Goal: Task Accomplishment & Management: Manage account settings

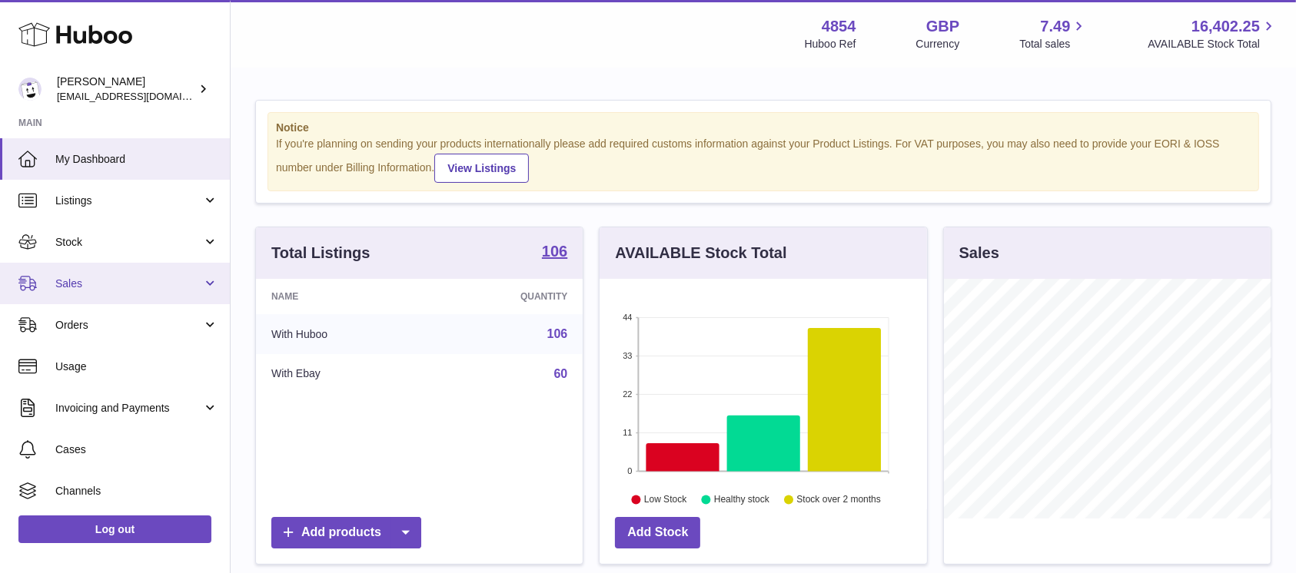
click at [115, 295] on link "Sales" at bounding box center [115, 284] width 230 height 42
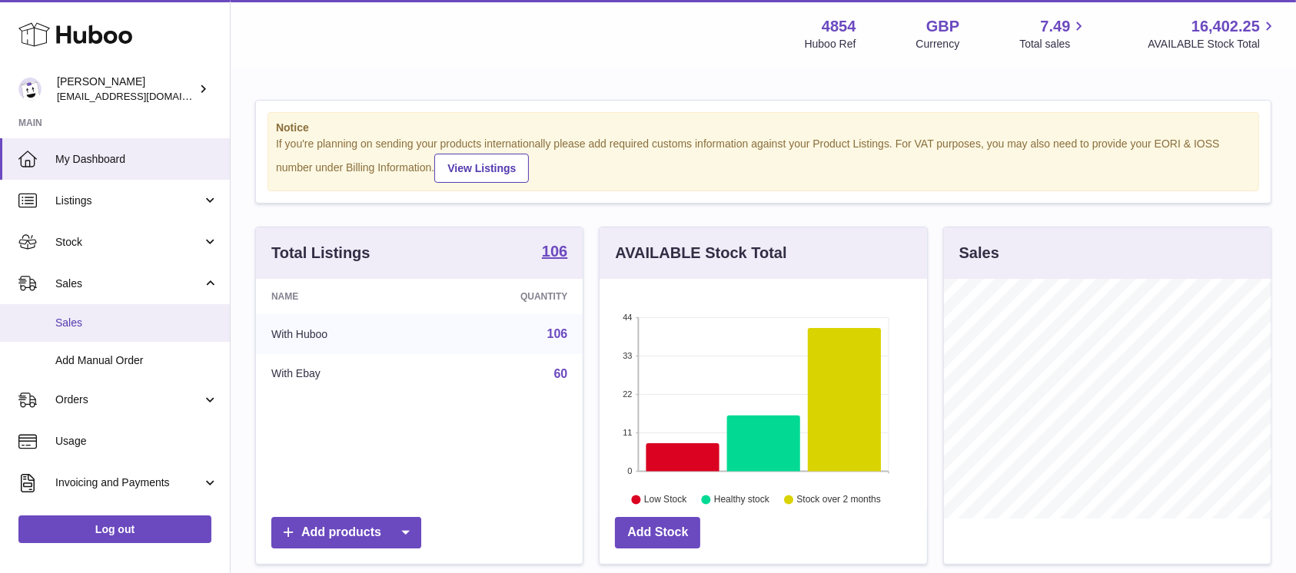
click at [109, 325] on span "Sales" at bounding box center [136, 323] width 163 height 15
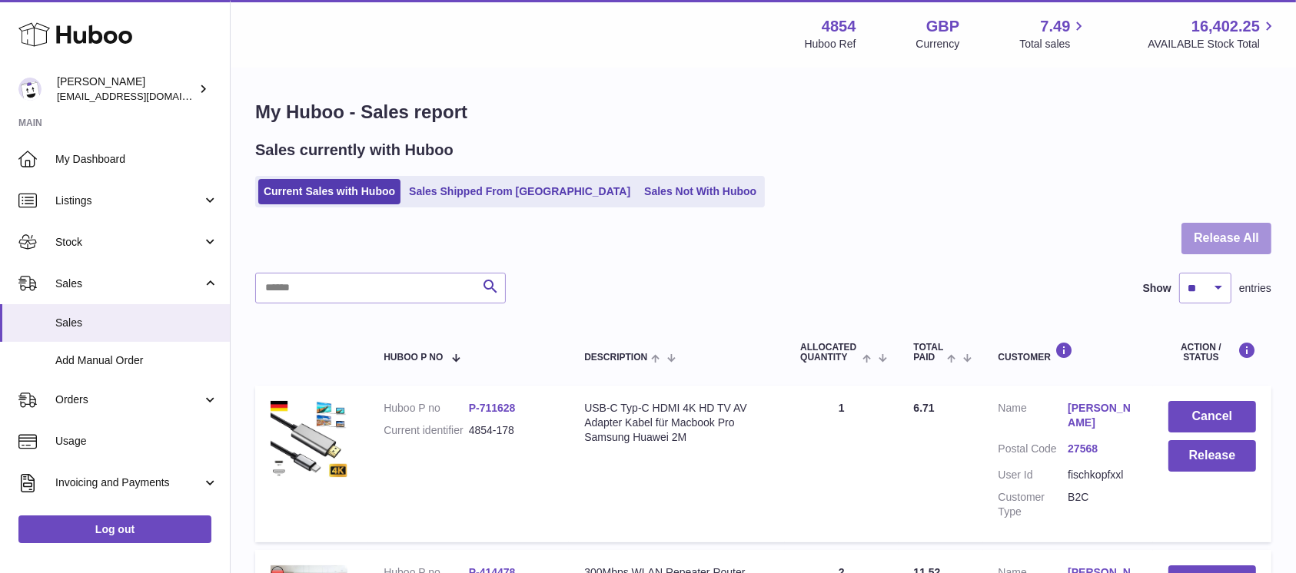
click at [1214, 224] on button "Release All" at bounding box center [1226, 239] width 90 height 32
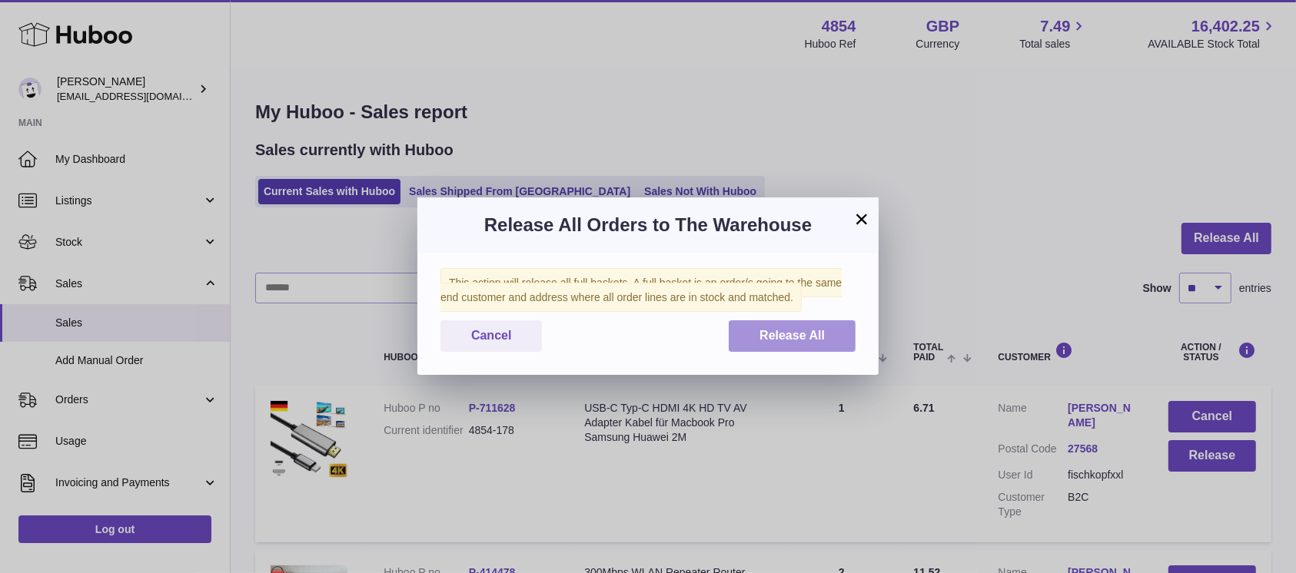
drag, startPoint x: 815, startPoint y: 338, endPoint x: 783, endPoint y: 340, distance: 31.6
click at [815, 339] on span "Release All" at bounding box center [791, 335] width 65 height 13
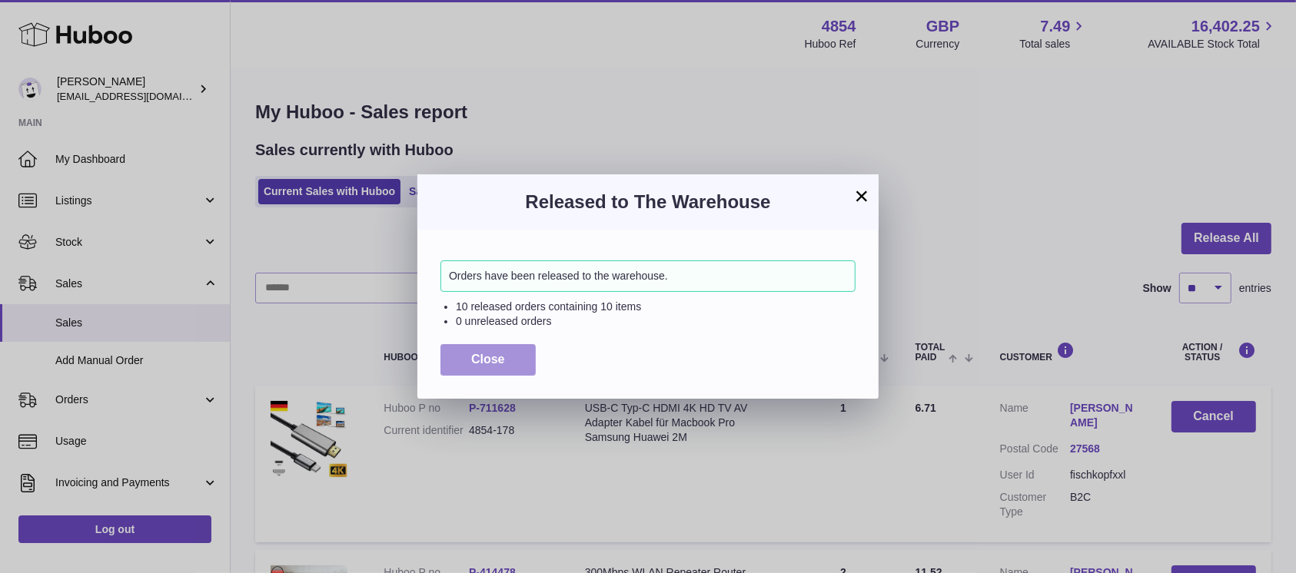
click at [485, 360] on span "Close" at bounding box center [488, 359] width 34 height 13
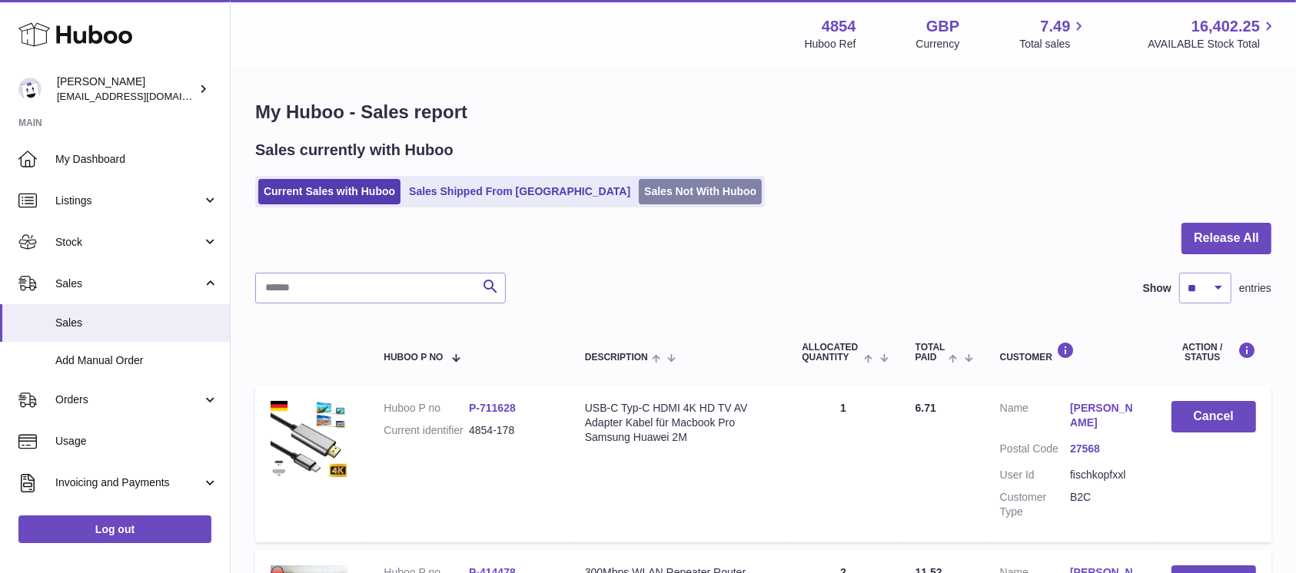
click at [639, 193] on link "Sales Not With Huboo" at bounding box center [700, 191] width 123 height 25
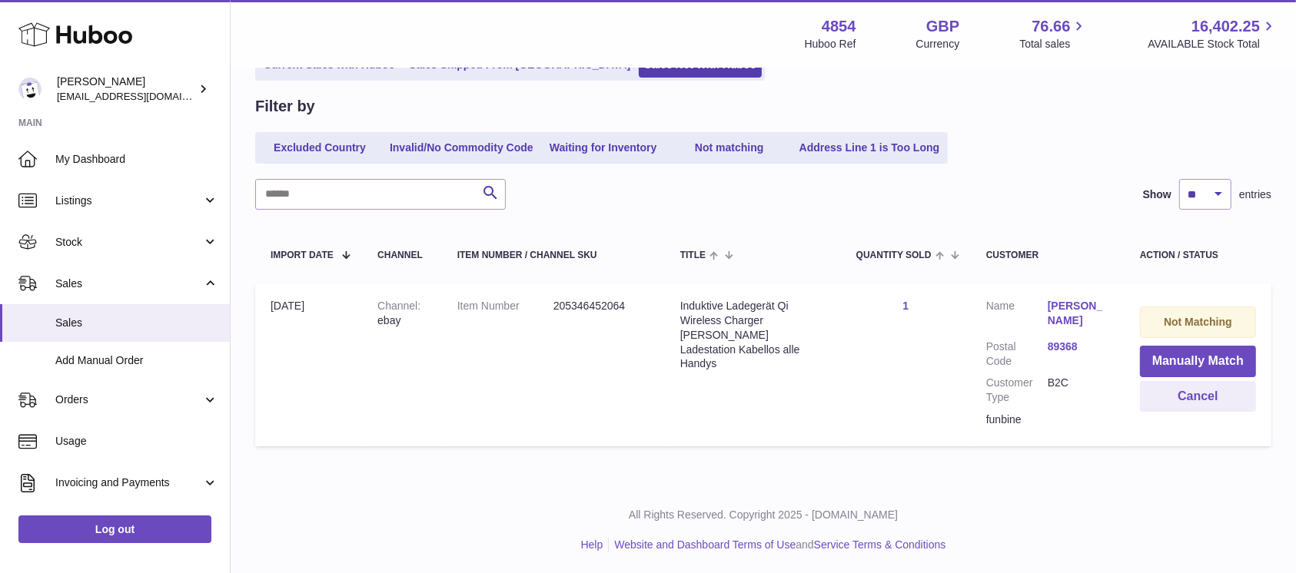
scroll to position [128, 0]
click at [1176, 360] on button "Manually Match" at bounding box center [1198, 360] width 116 height 32
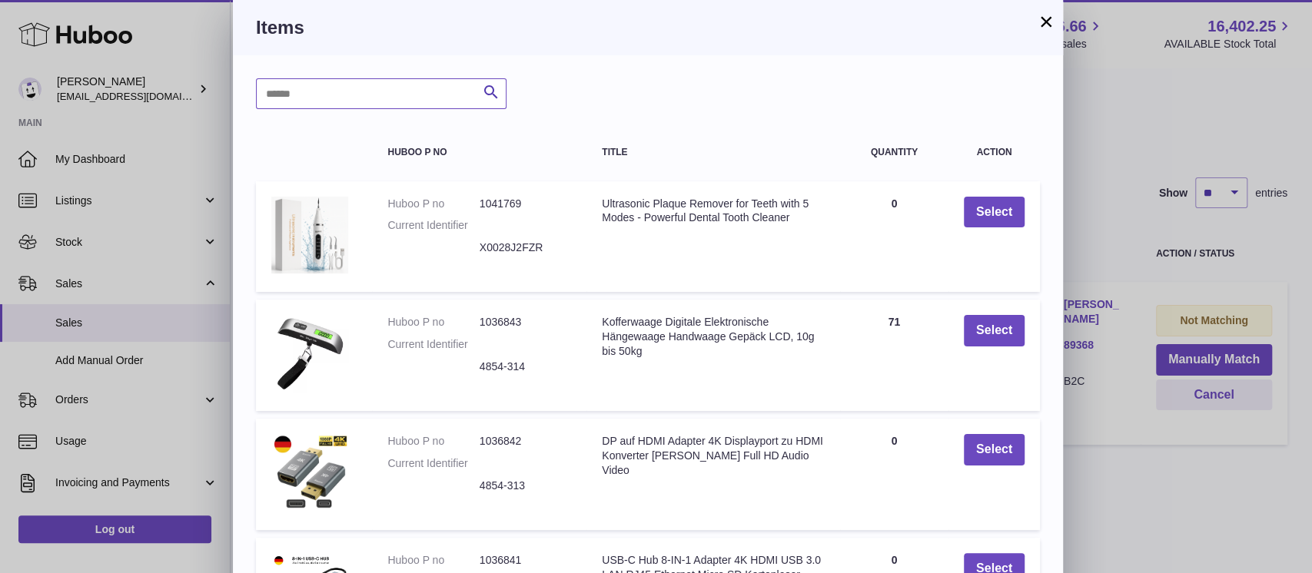
click at [330, 95] on input "text" at bounding box center [381, 93] width 251 height 31
type input "*****"
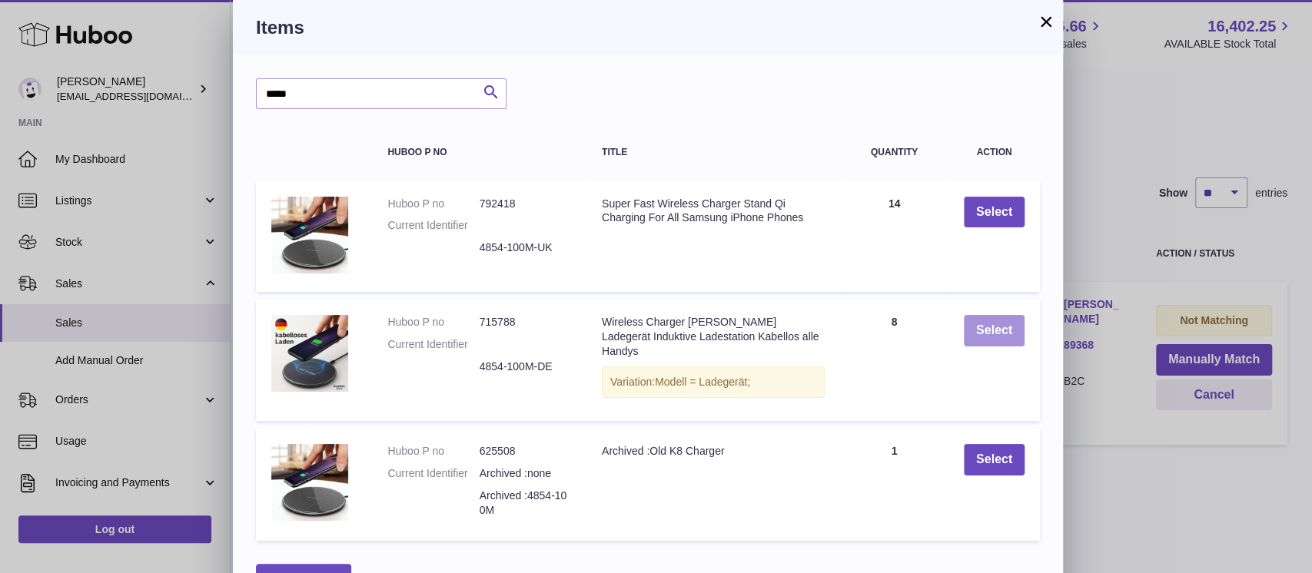
click at [974, 326] on button "Select" at bounding box center [994, 331] width 61 height 32
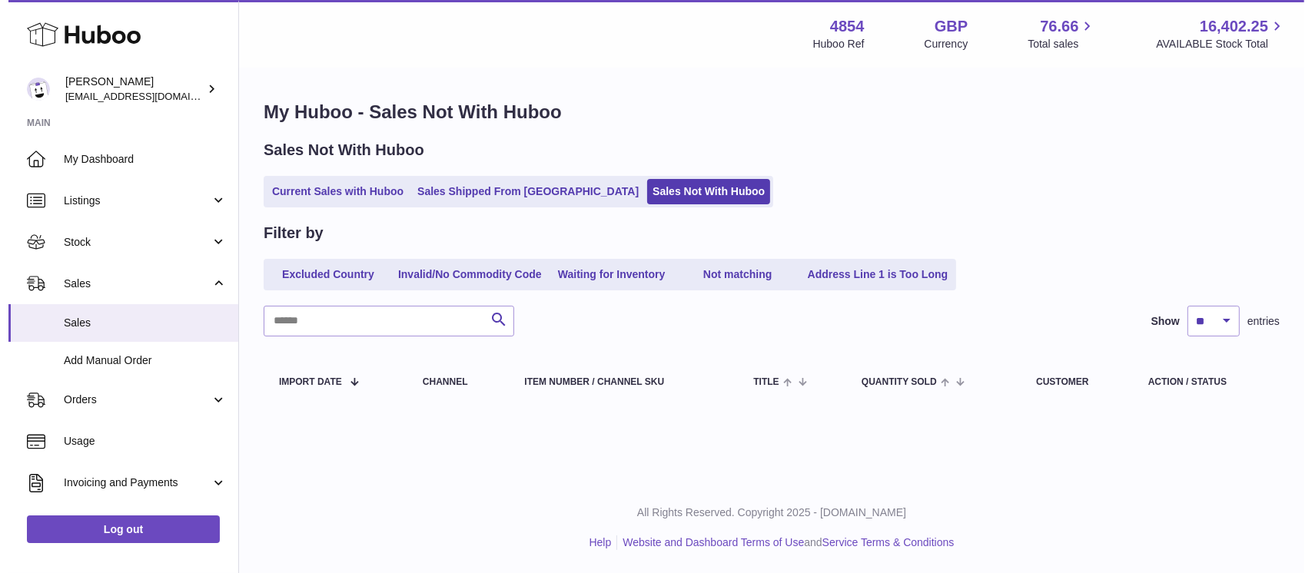
scroll to position [0, 0]
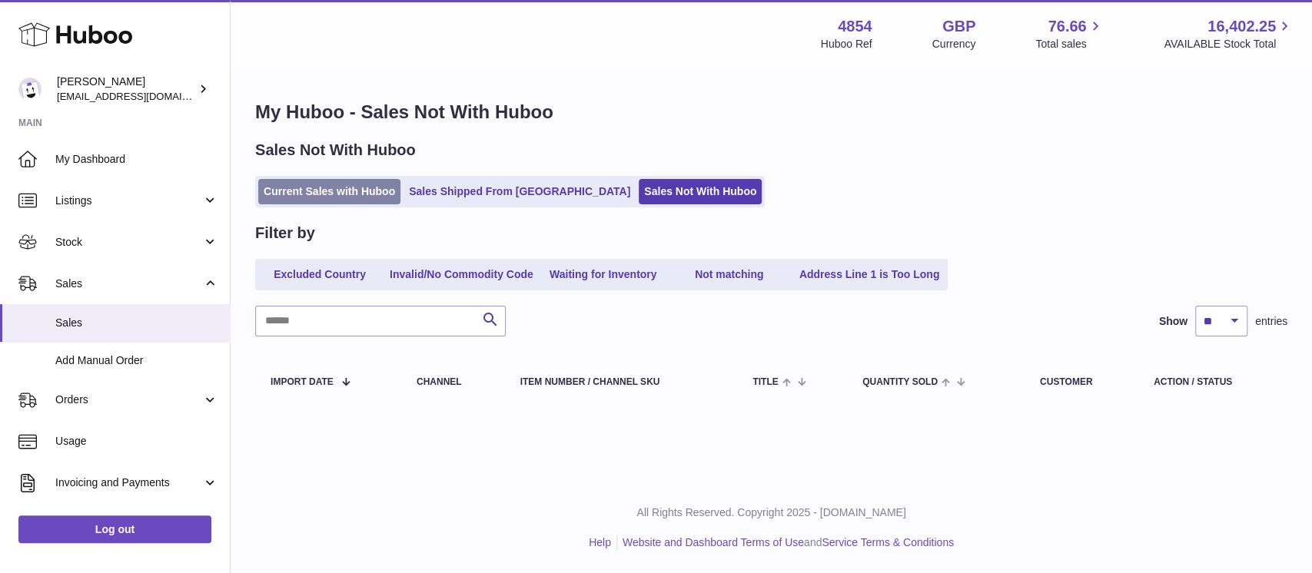
click at [350, 200] on link "Current Sales with Huboo" at bounding box center [329, 191] width 142 height 25
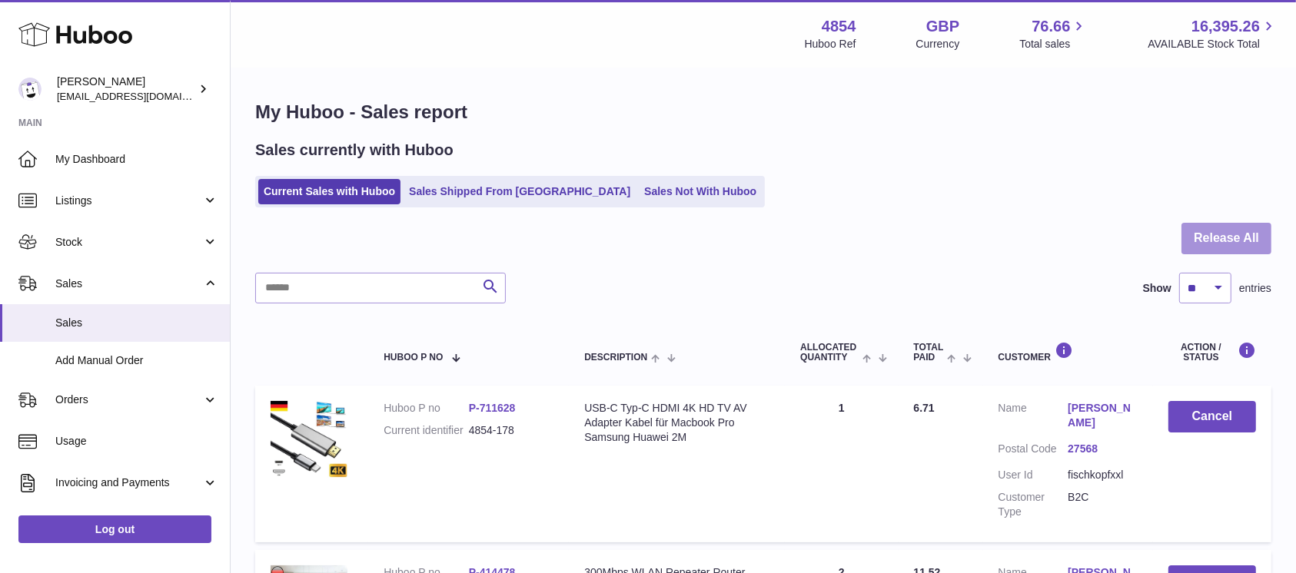
click at [1207, 231] on button "Release All" at bounding box center [1226, 239] width 90 height 32
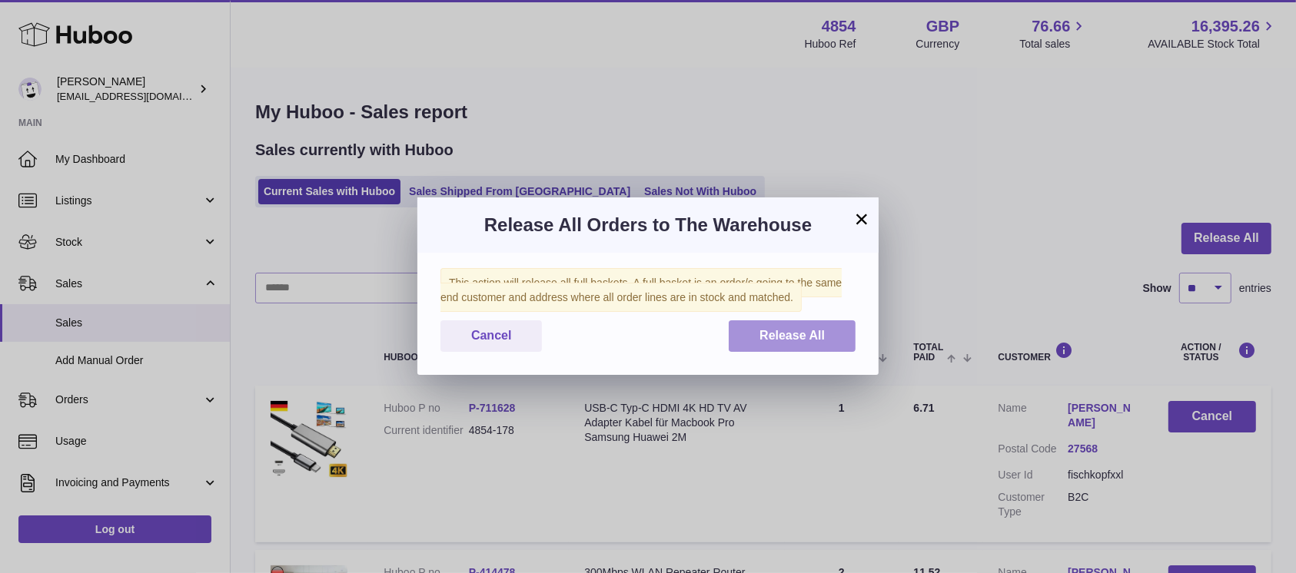
click at [801, 338] on span "Release All" at bounding box center [791, 335] width 65 height 13
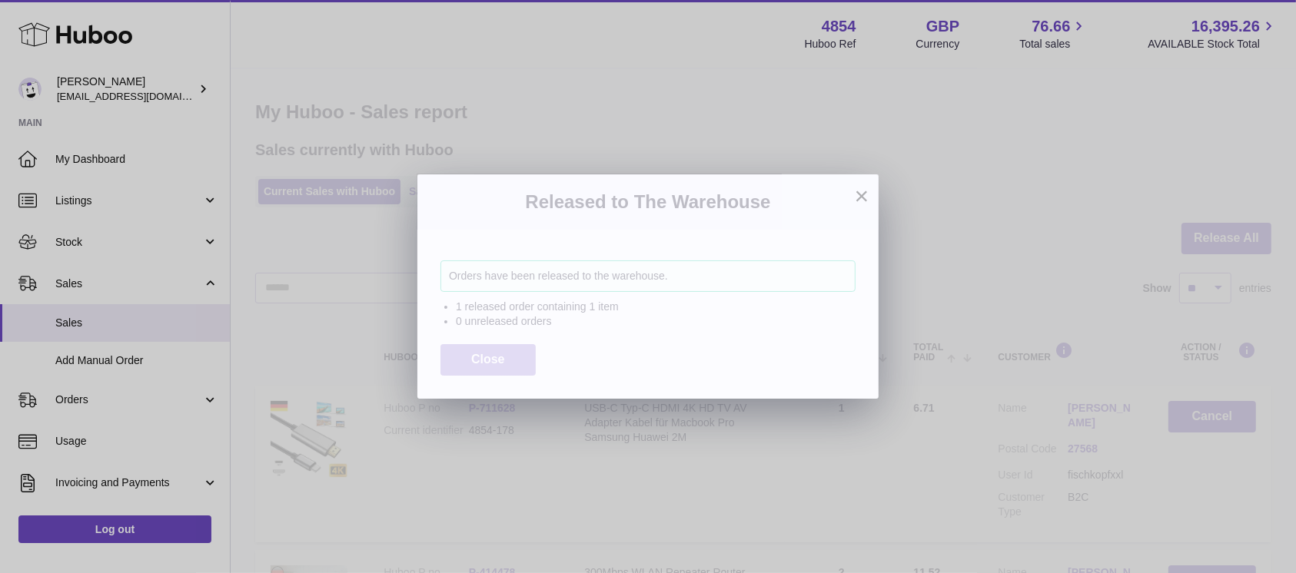
click at [488, 357] on span "Close" at bounding box center [488, 359] width 34 height 13
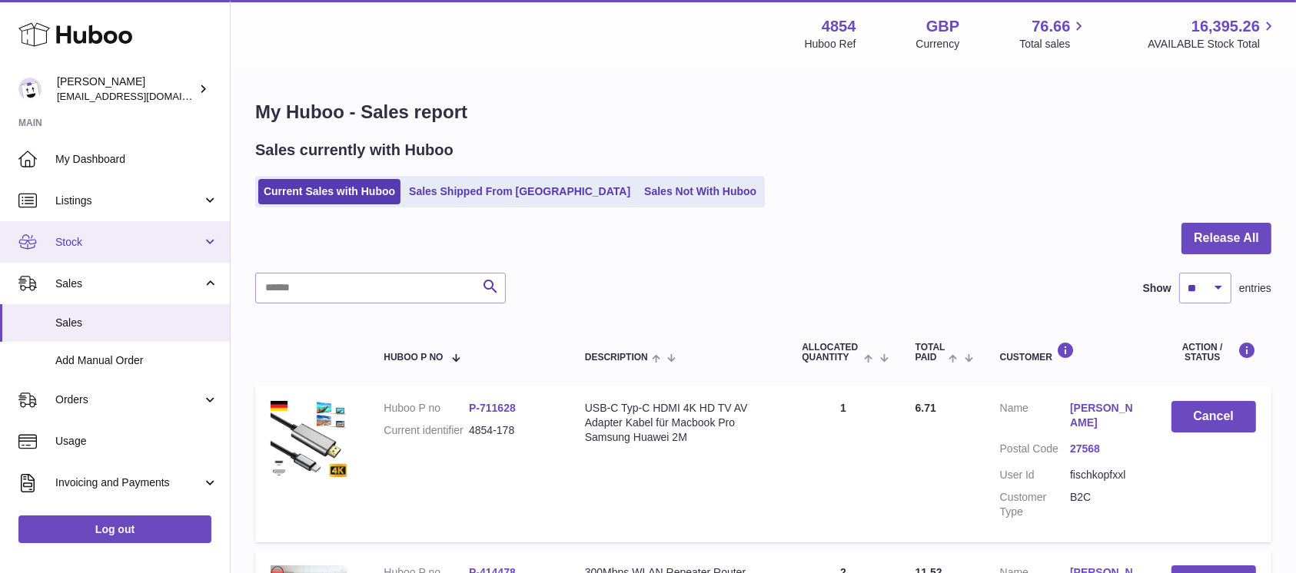
click at [167, 226] on link "Stock" at bounding box center [115, 242] width 230 height 42
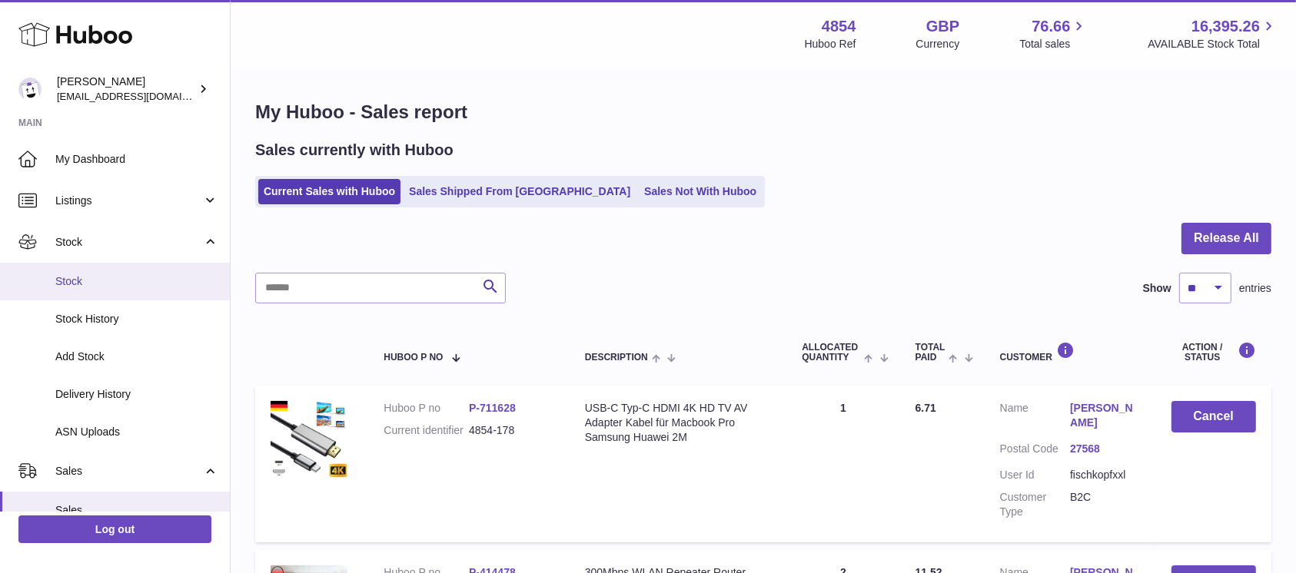
click at [135, 284] on span "Stock" at bounding box center [136, 281] width 163 height 15
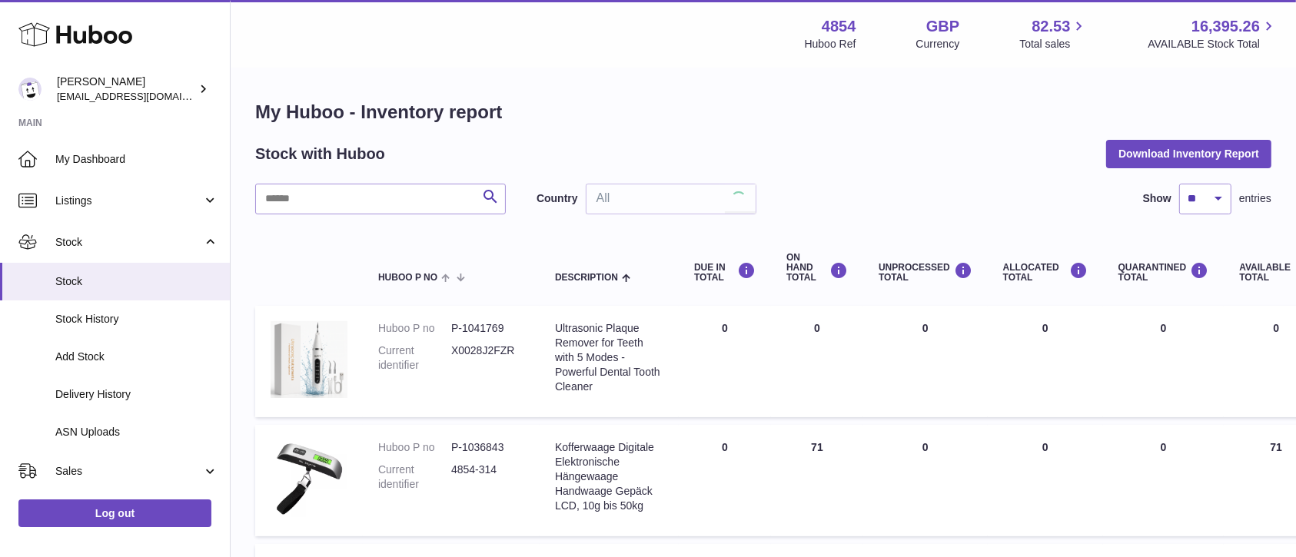
click at [368, 158] on h2 "Stock with Huboo" at bounding box center [320, 154] width 130 height 21
click at [356, 191] on input "text" at bounding box center [380, 199] width 251 height 31
type input "****"
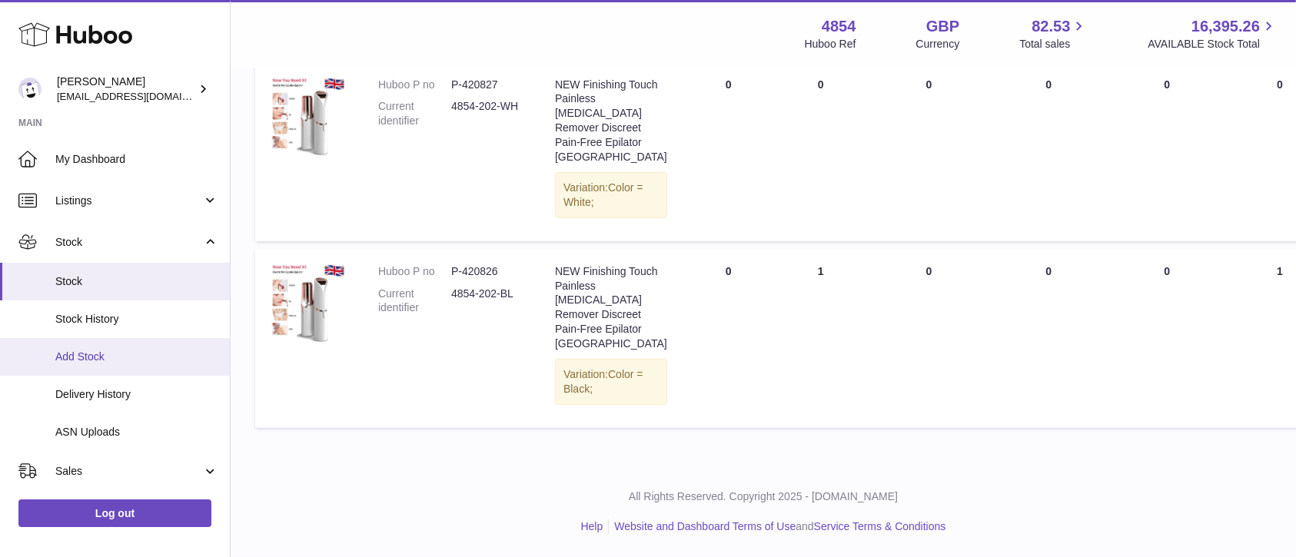
scroll to position [271, 0]
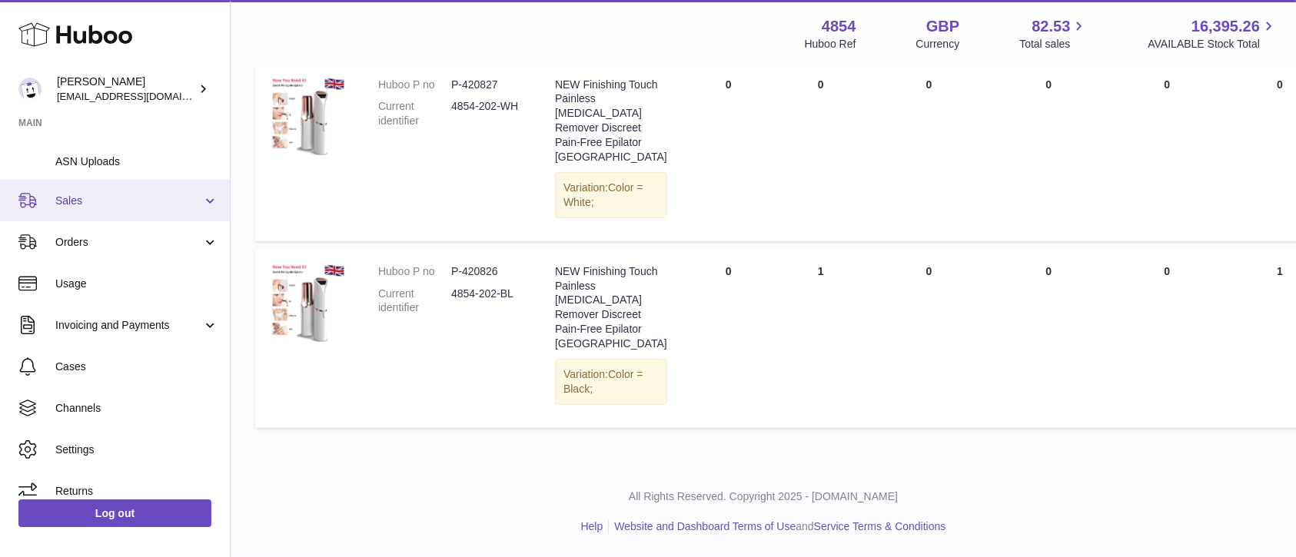
click at [144, 195] on span "Sales" at bounding box center [128, 201] width 147 height 15
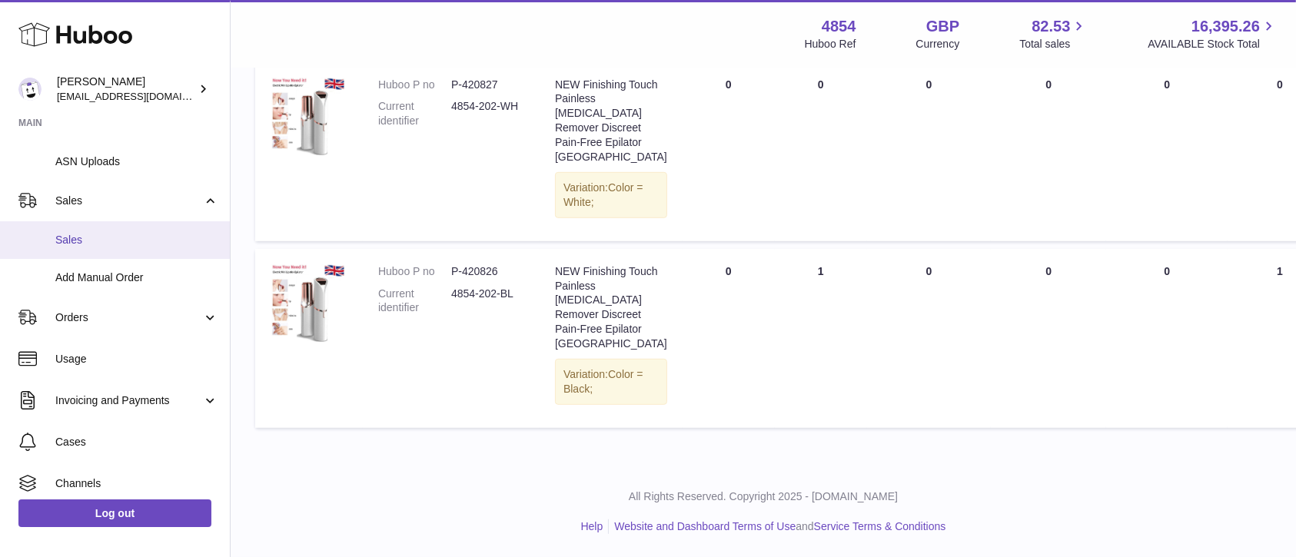
click at [130, 243] on span "Sales" at bounding box center [136, 240] width 163 height 15
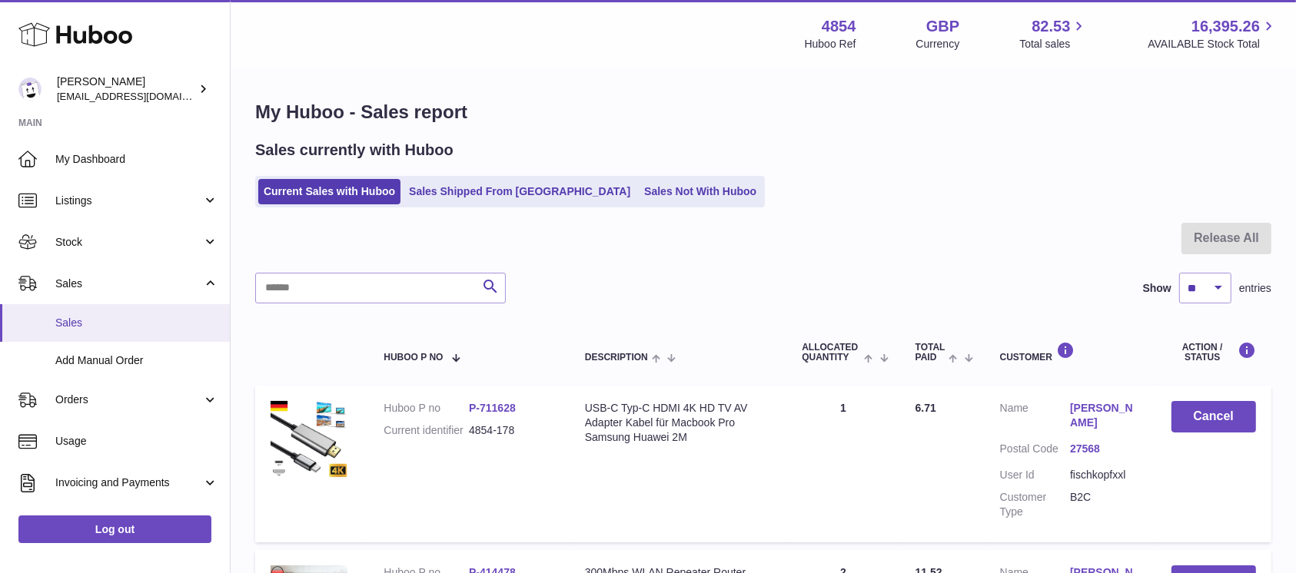
click at [135, 323] on span "Sales" at bounding box center [136, 323] width 163 height 15
click at [620, 204] on ul "Current Sales with Huboo Sales Shipped From [GEOGRAPHIC_DATA] Sales Not With Hu…" at bounding box center [510, 192] width 510 height 32
click at [639, 196] on link "Sales Not With Huboo" at bounding box center [700, 191] width 123 height 25
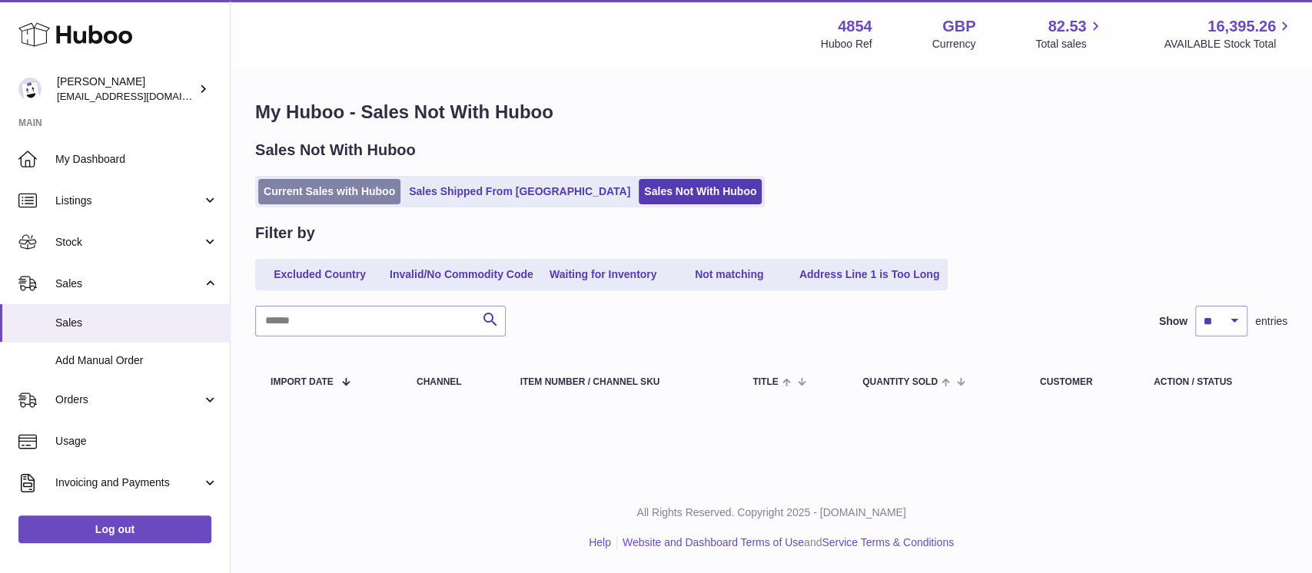
click at [377, 198] on link "Current Sales with Huboo" at bounding box center [329, 191] width 142 height 25
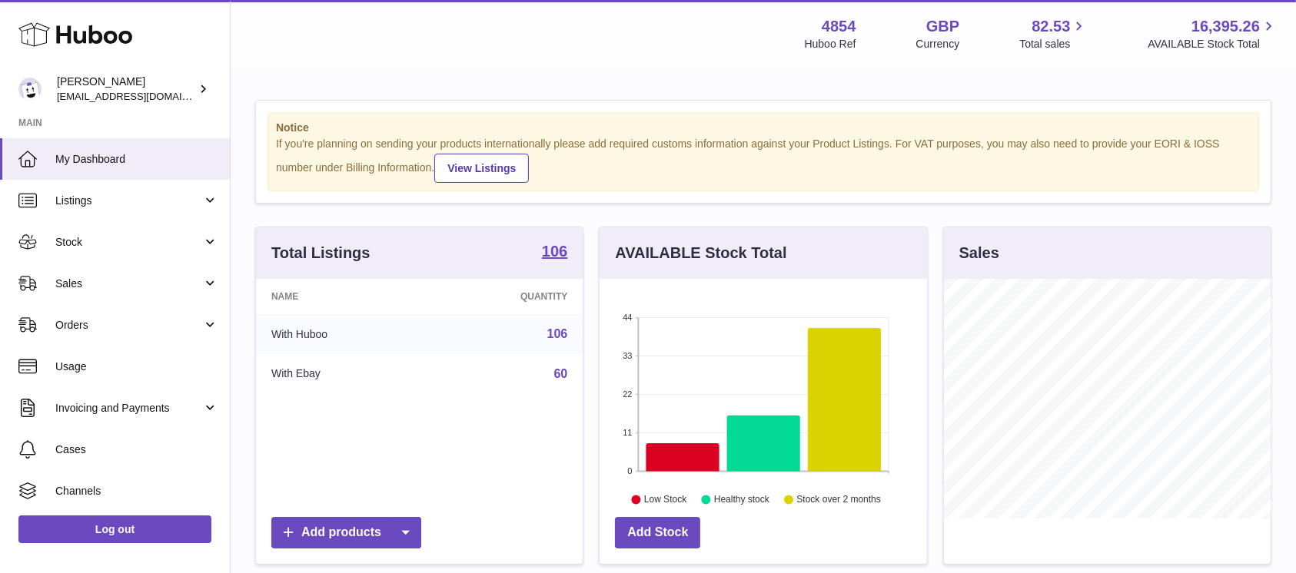
scroll to position [240, 327]
click at [160, 291] on span "Sales" at bounding box center [128, 284] width 147 height 15
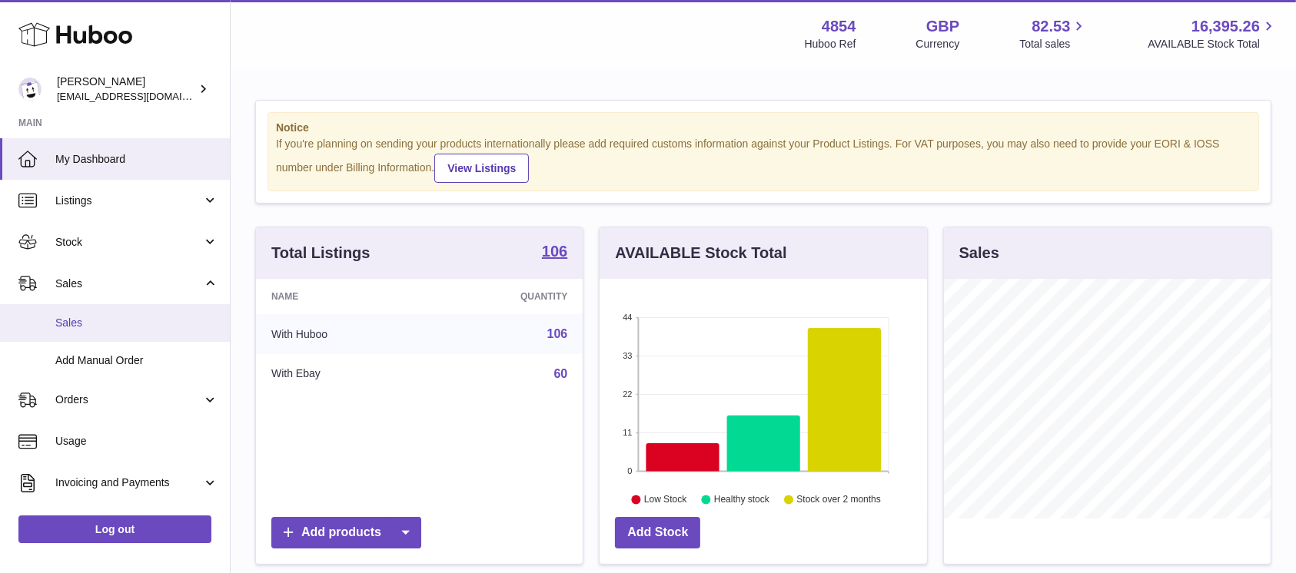
drag, startPoint x: 146, startPoint y: 308, endPoint x: 335, endPoint y: 232, distance: 203.8
click at [146, 309] on link "Sales" at bounding box center [115, 323] width 230 height 38
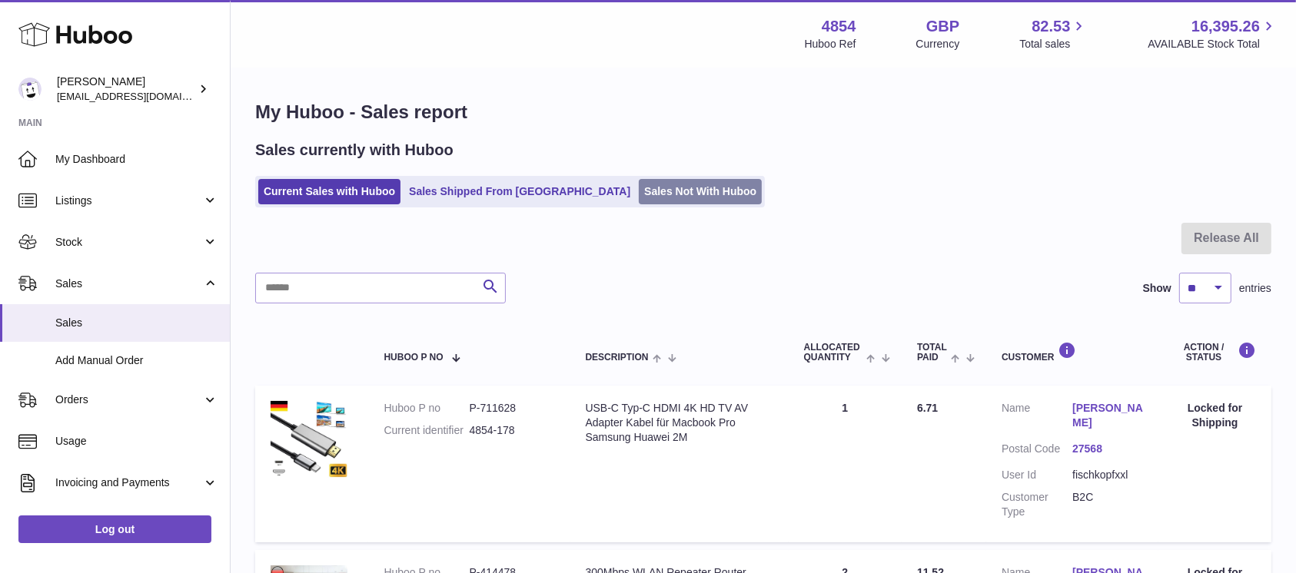
click at [658, 201] on link "Sales Not With Huboo" at bounding box center [700, 191] width 123 height 25
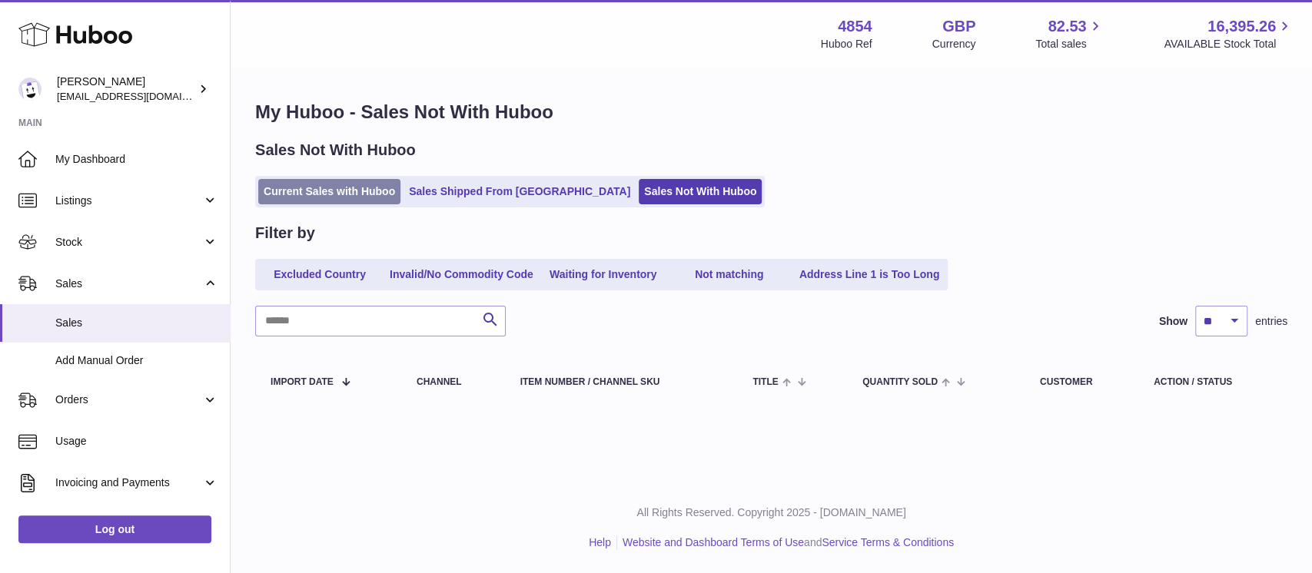
click at [356, 187] on link "Current Sales with Huboo" at bounding box center [329, 191] width 142 height 25
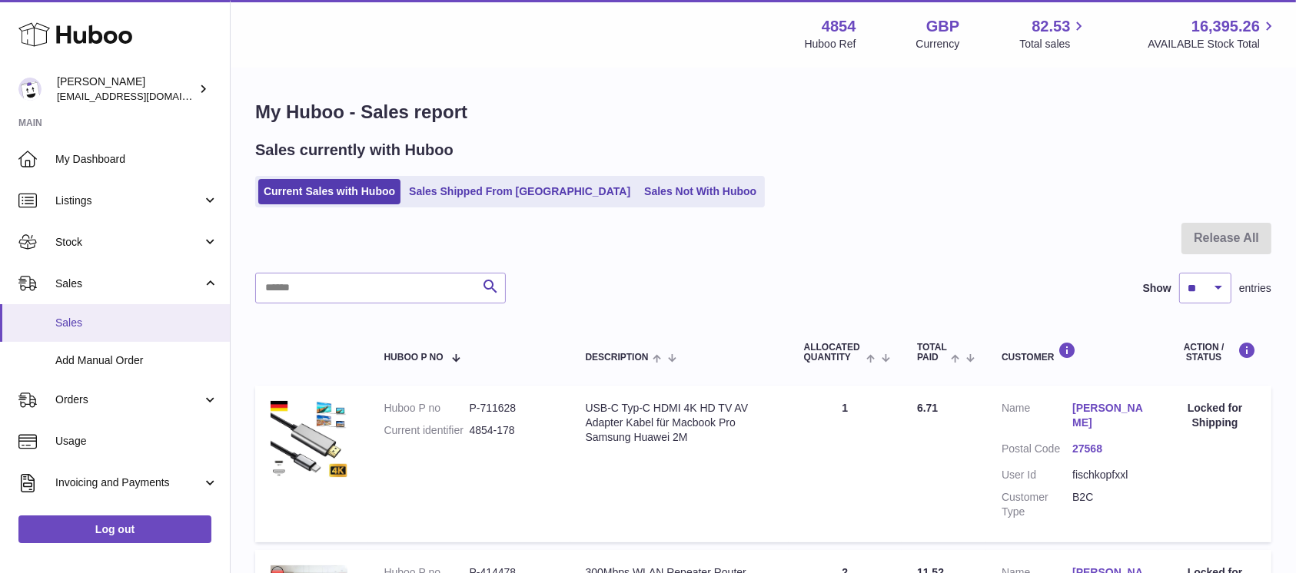
click at [174, 320] on span "Sales" at bounding box center [136, 323] width 163 height 15
click at [639, 188] on link "Sales Not With Huboo" at bounding box center [700, 191] width 123 height 25
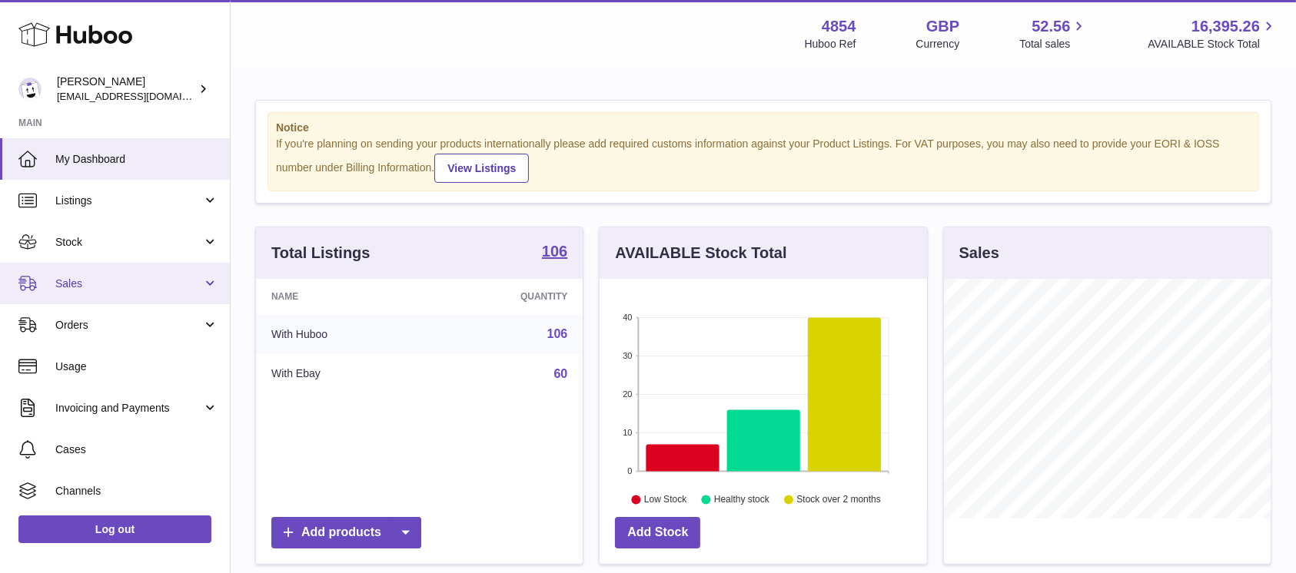
click at [170, 277] on span "Sales" at bounding box center [128, 284] width 147 height 15
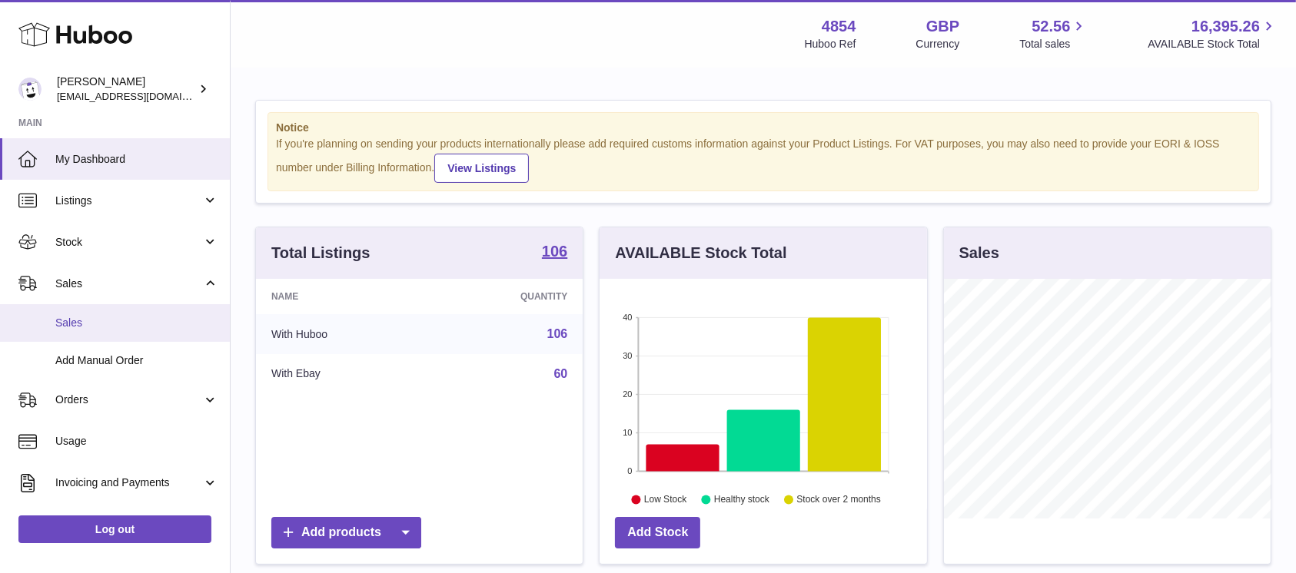
click at [160, 311] on link "Sales" at bounding box center [115, 323] width 230 height 38
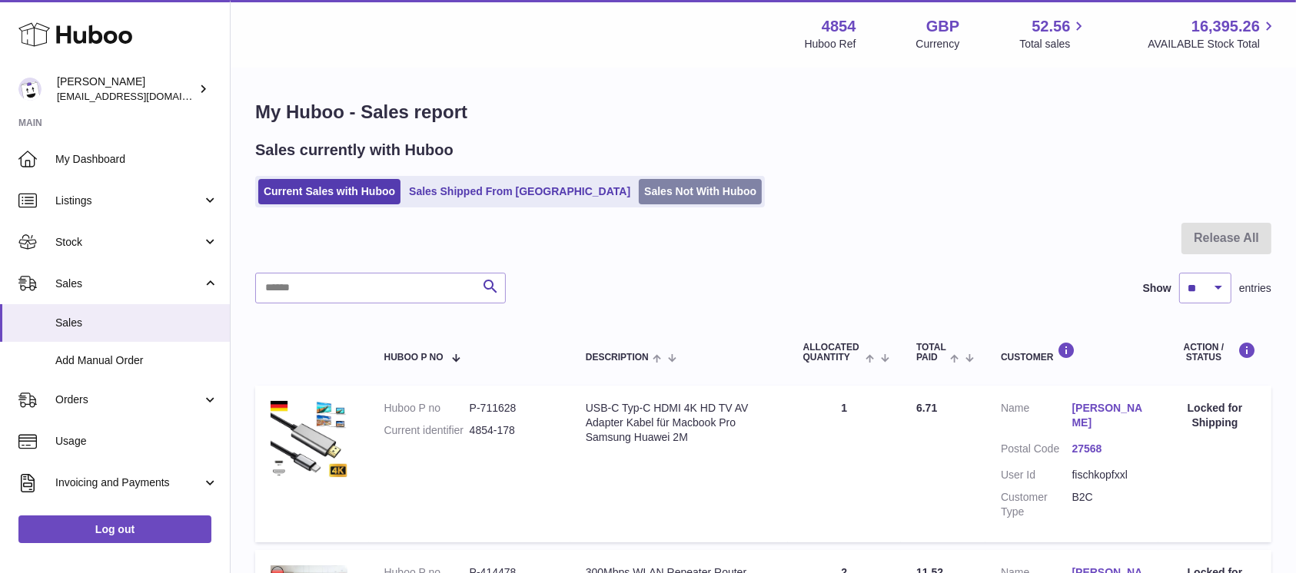
click at [639, 195] on link "Sales Not With Huboo" at bounding box center [700, 191] width 123 height 25
